Goal: Use online tool/utility

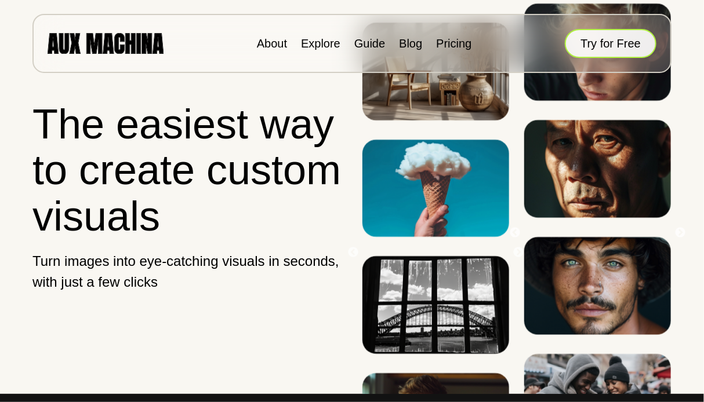
click at [610, 39] on button "Try for Free" at bounding box center [611, 43] width 92 height 29
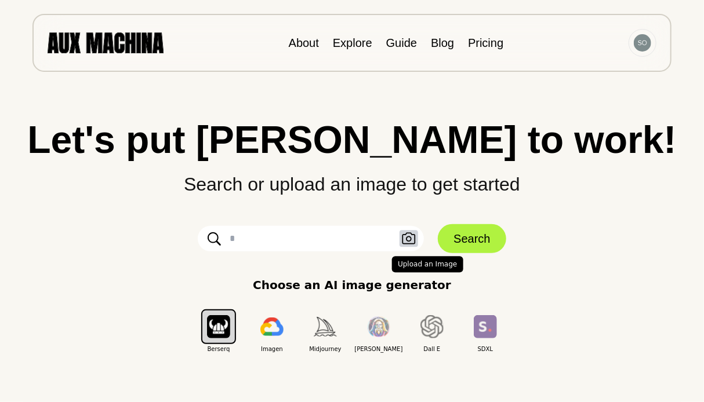
click at [408, 239] on icon "button" at bounding box center [409, 239] width 14 height 12
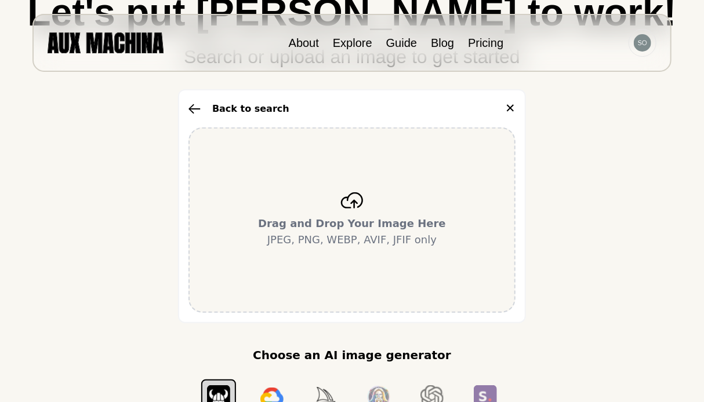
scroll to position [146, 0]
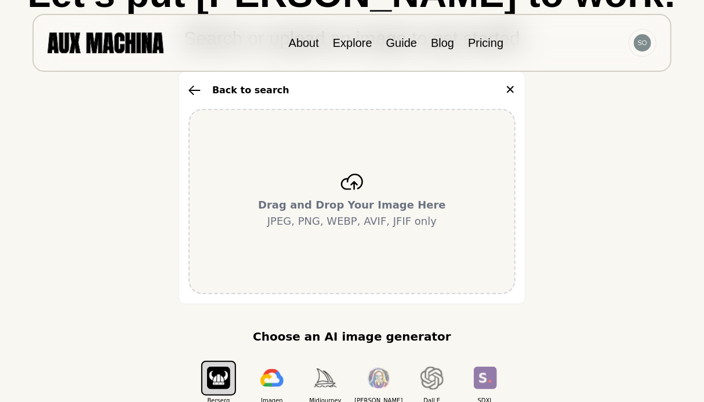
click at [401, 227] on p "Drag and Drop Your Image Here JPEG, PNG, WEBP, AVIF, JFIF only" at bounding box center [352, 213] width 188 height 32
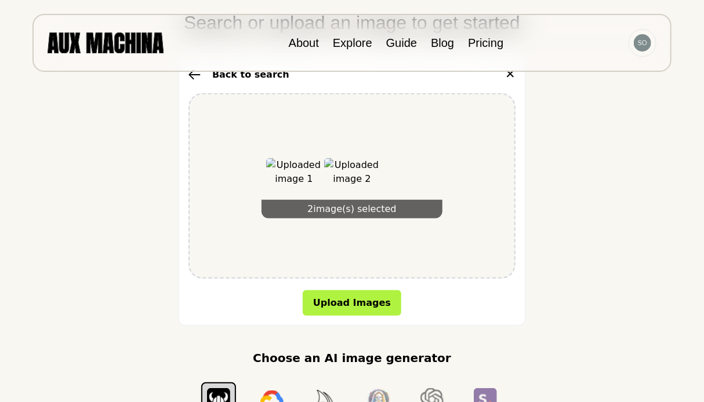
scroll to position [162, 0]
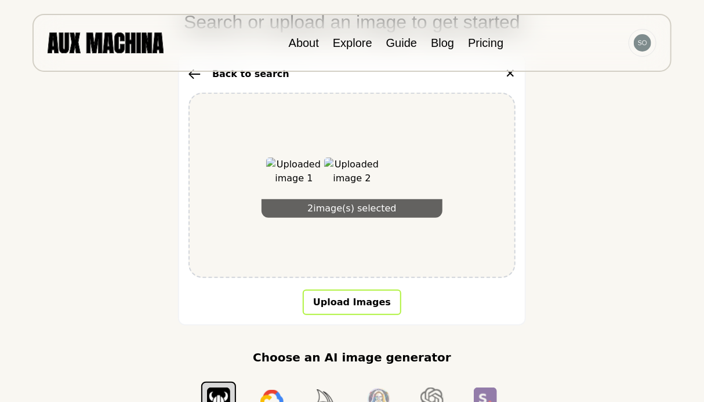
click at [361, 296] on button "Upload Images" at bounding box center [352, 303] width 99 height 26
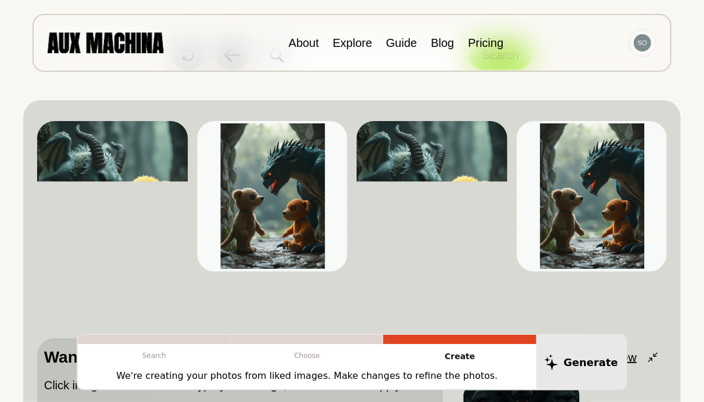
scroll to position [58, 0]
